Goal: Task Accomplishment & Management: Manage account settings

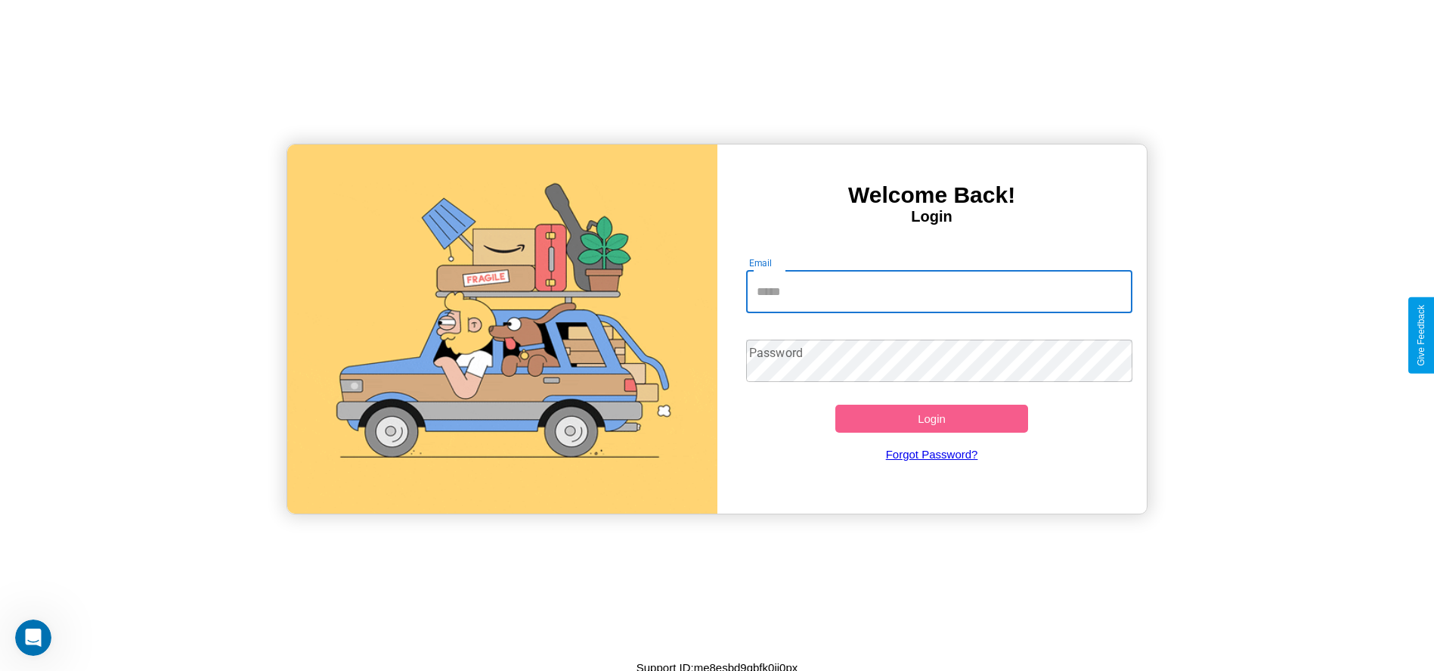
click at [939, 291] on input "Email" at bounding box center [939, 292] width 386 height 42
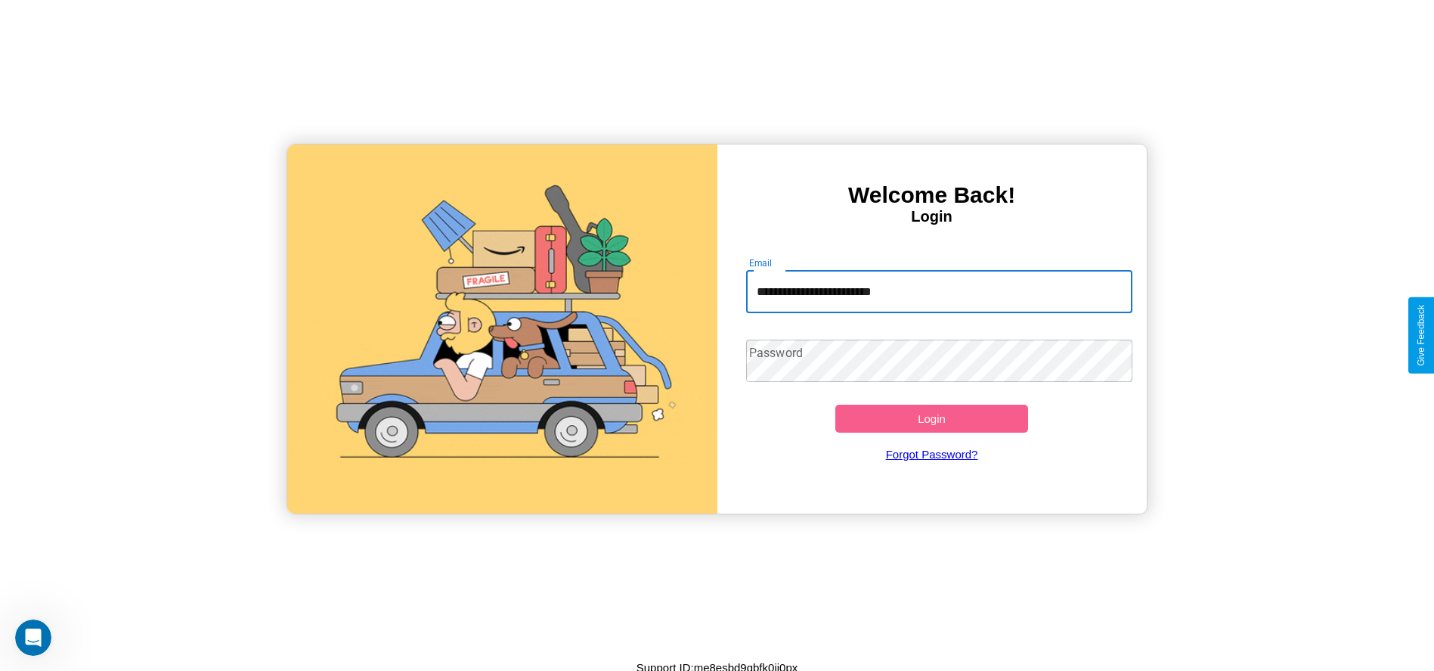
type input "**********"
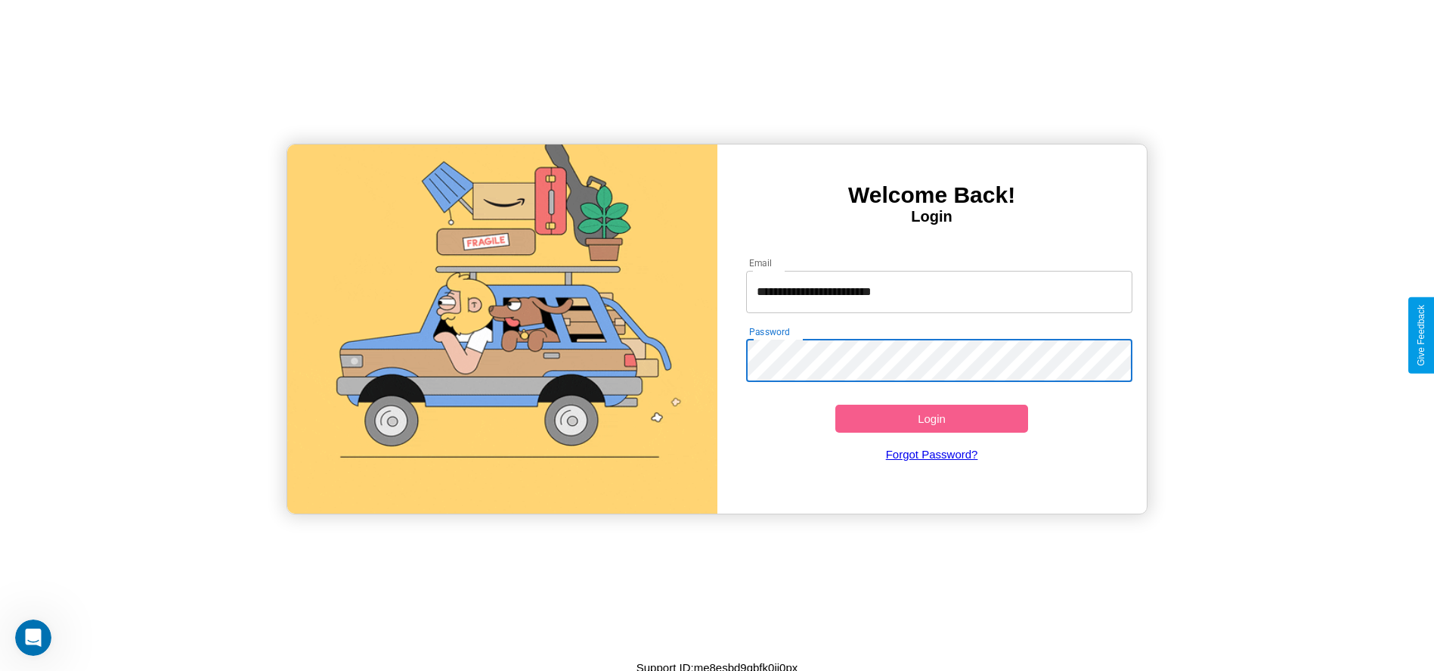
click at [931, 418] on button "Login" at bounding box center [932, 418] width 194 height 28
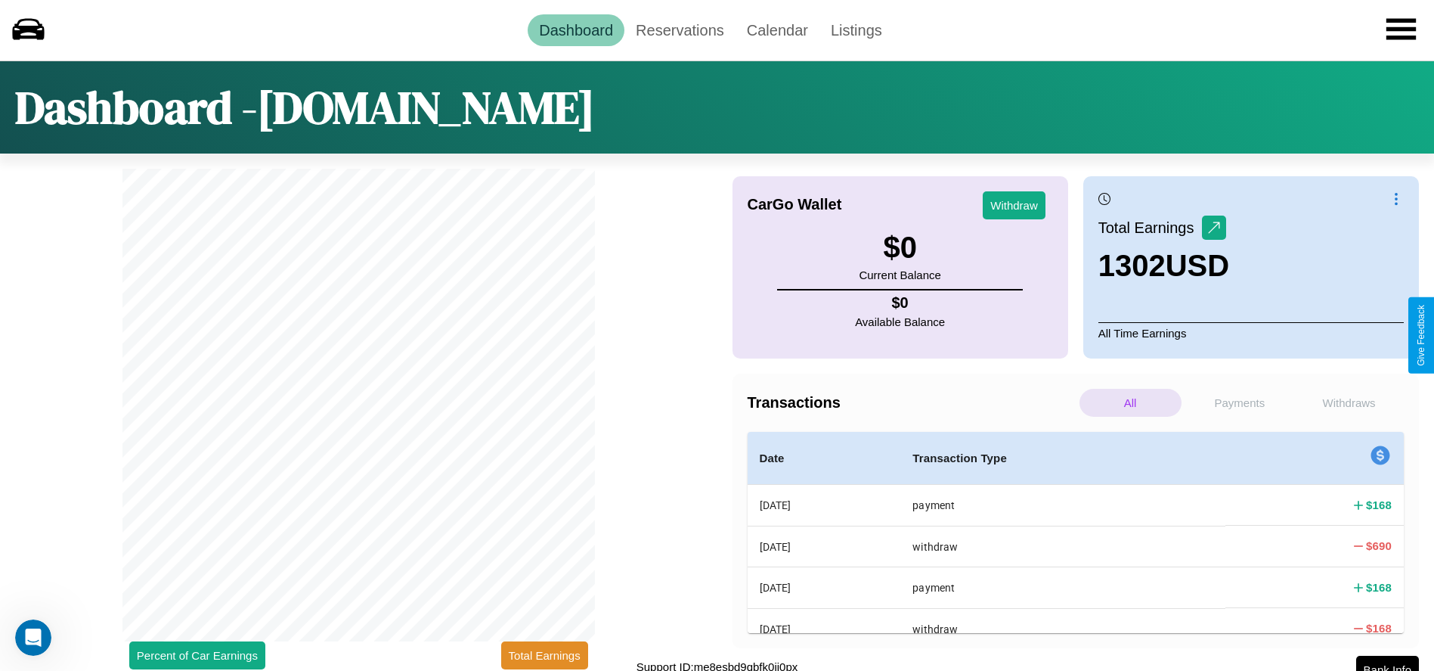
click at [1239, 402] on p "Payments" at bounding box center [1240, 403] width 102 height 28
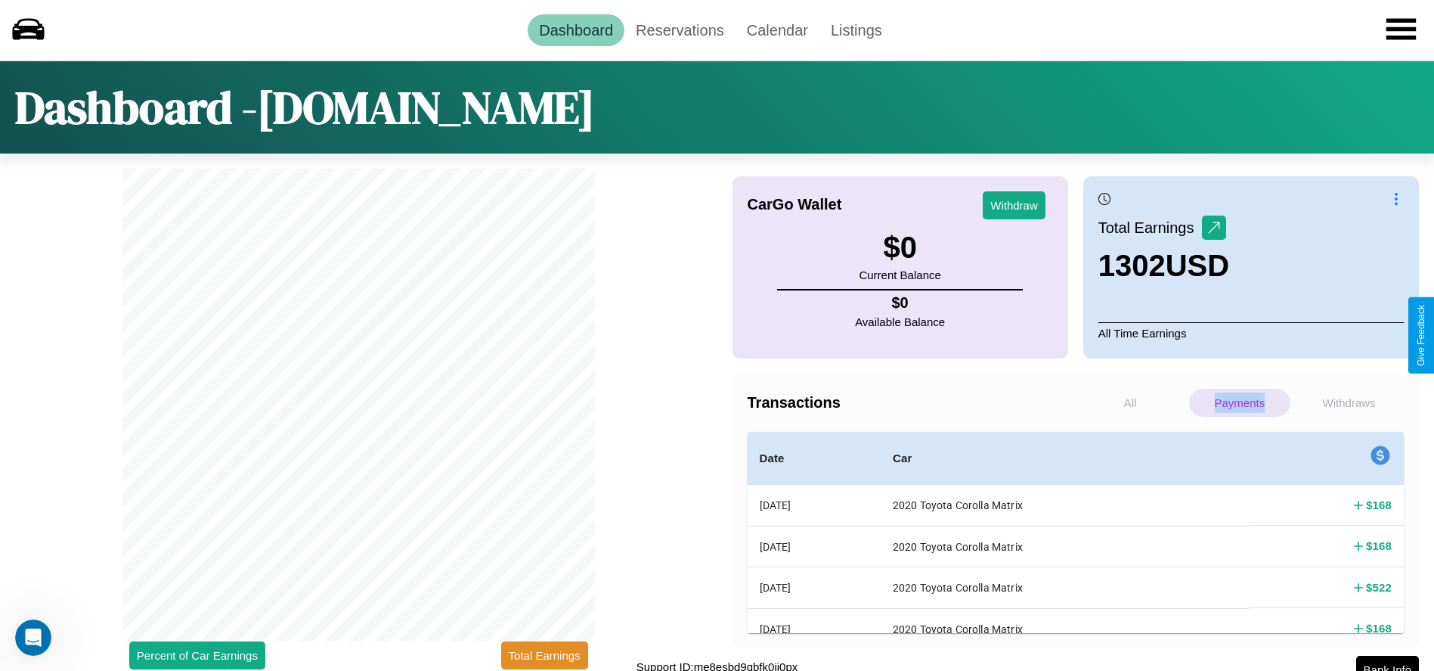
click at [1239, 402] on p "Payments" at bounding box center [1240, 403] width 102 height 28
click at [1349, 402] on p "Withdraws" at bounding box center [1349, 403] width 102 height 28
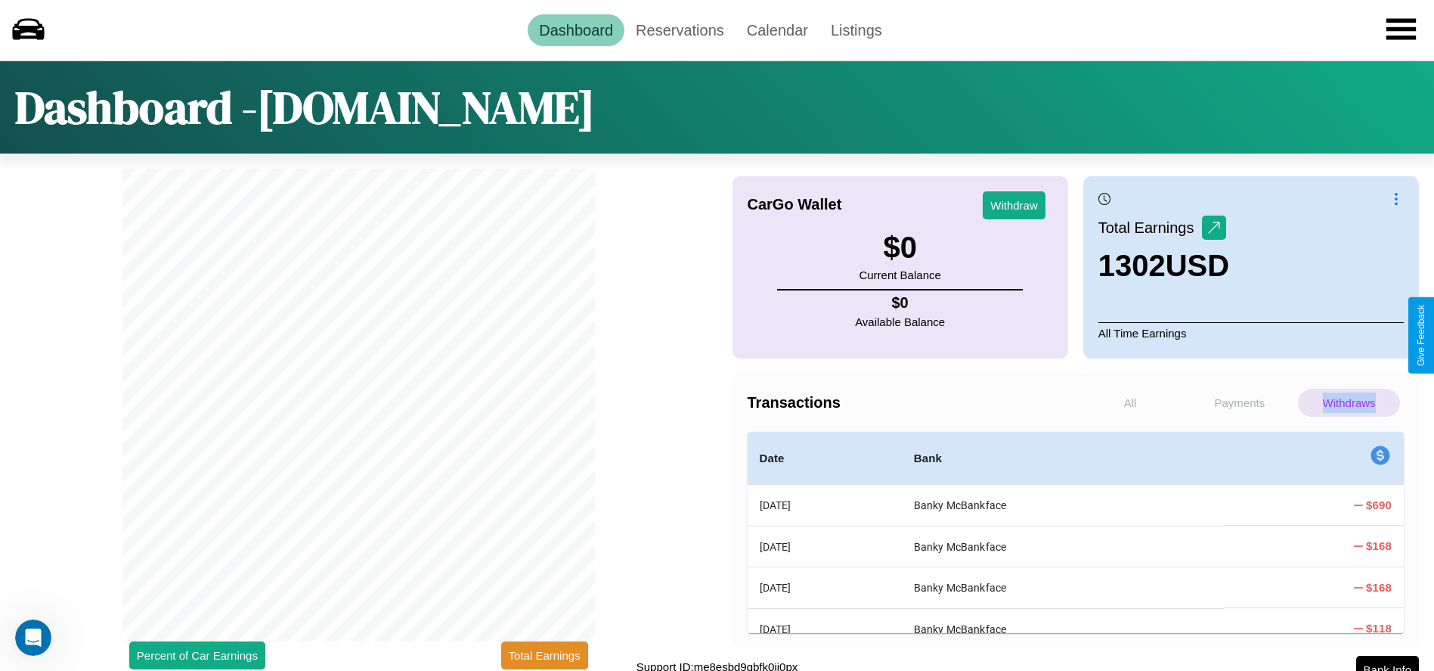
scroll to position [13, 0]
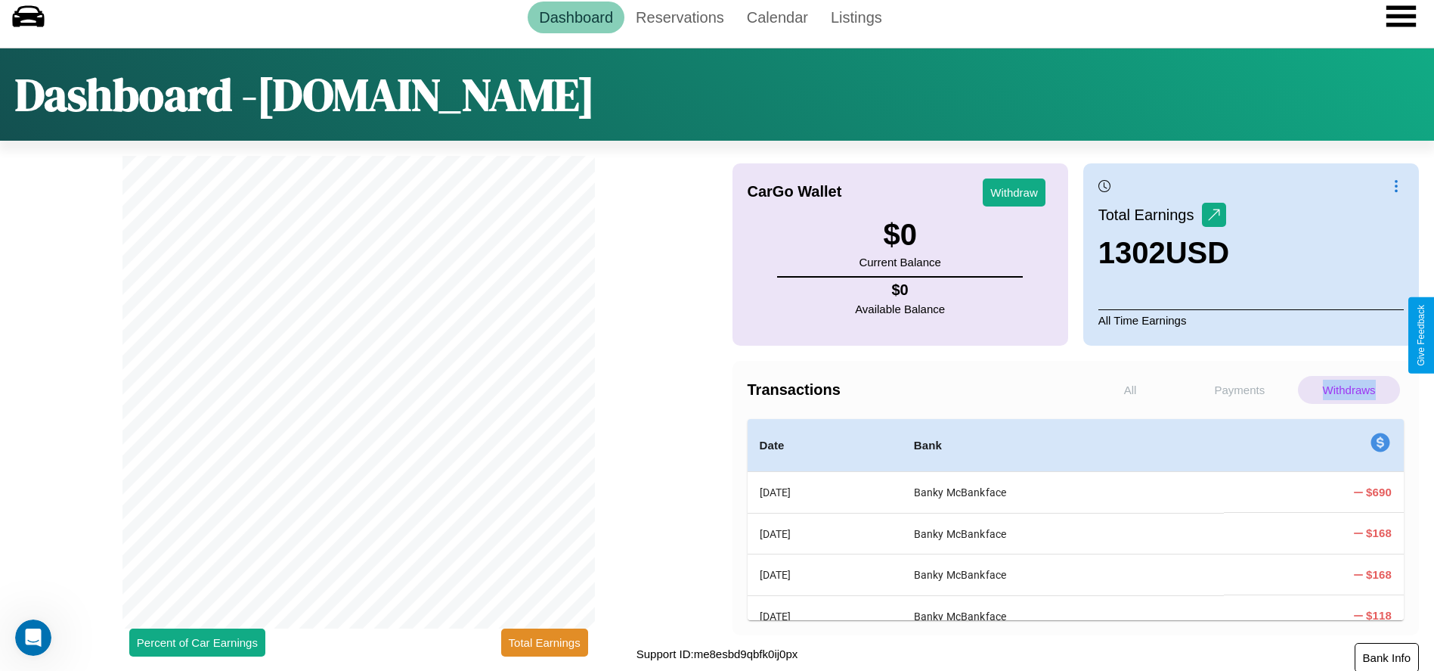
click at [1387, 656] on button "Bank Info" at bounding box center [1387, 657] width 64 height 29
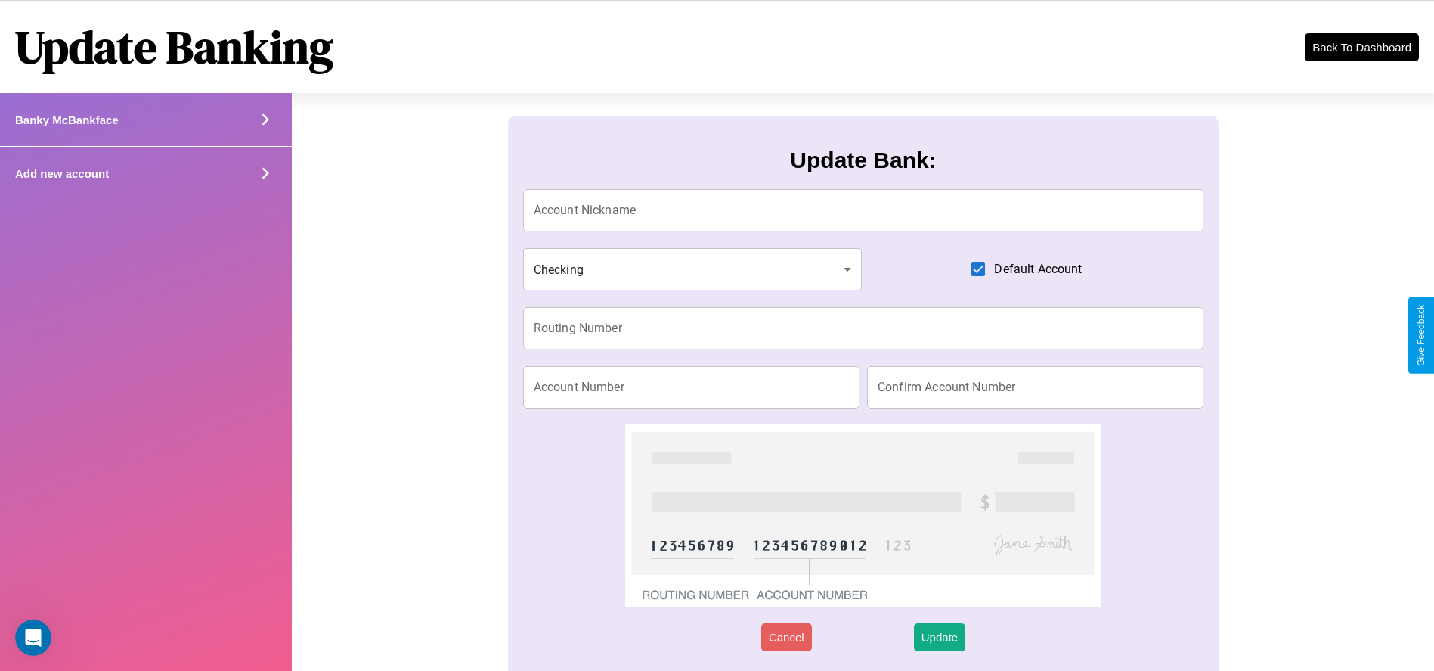
click at [265, 131] on icon at bounding box center [265, 119] width 23 height 23
click at [1361, 47] on button "Back To Dashboard" at bounding box center [1361, 47] width 116 height 29
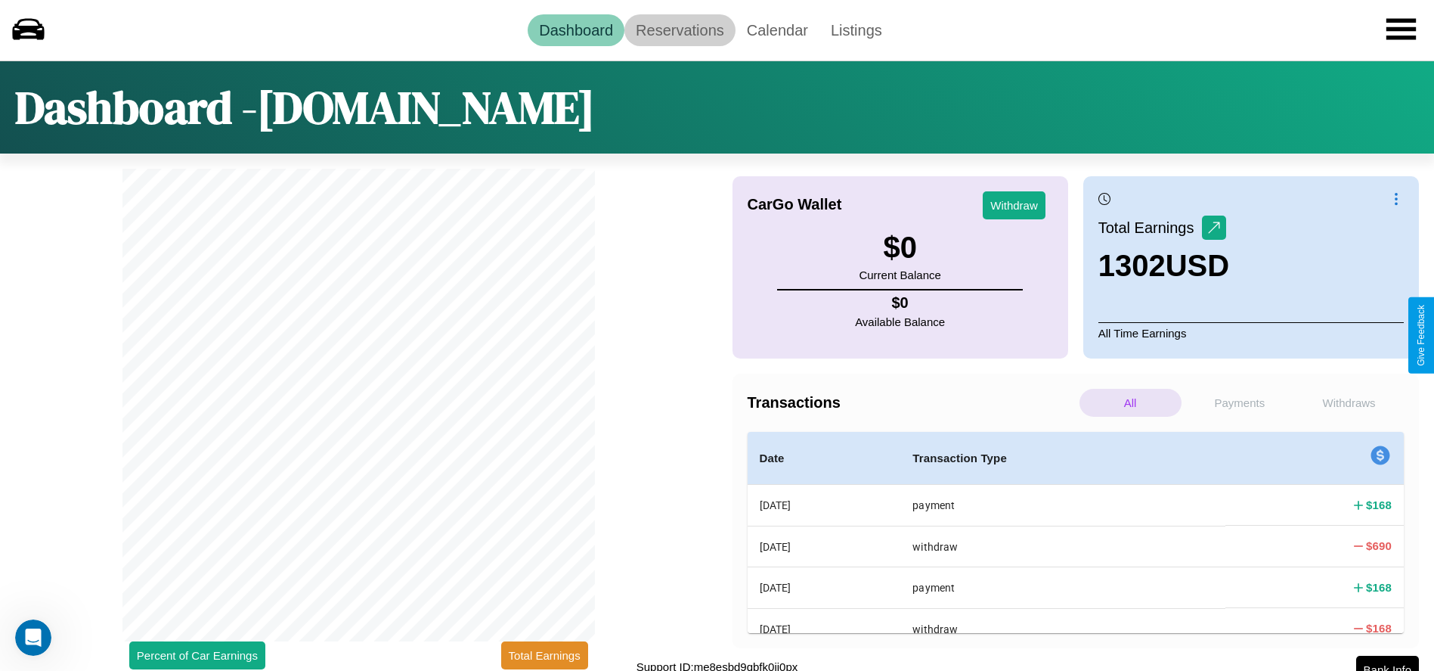
click at [680, 29] on link "Reservations" at bounding box center [679, 30] width 111 height 32
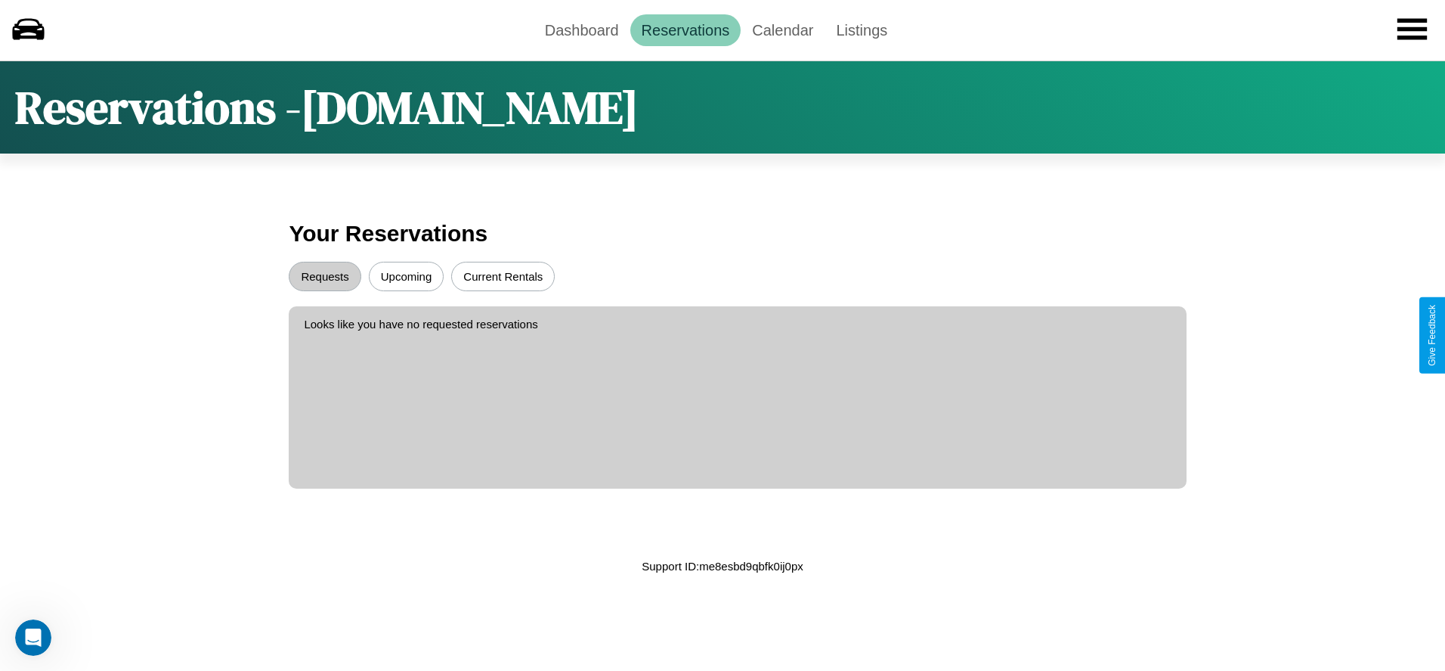
click at [406, 276] on button "Upcoming" at bounding box center [407, 276] width 76 height 29
click at [325, 276] on button "Requests" at bounding box center [325, 276] width 72 height 29
